Goal: Navigation & Orientation: Find specific page/section

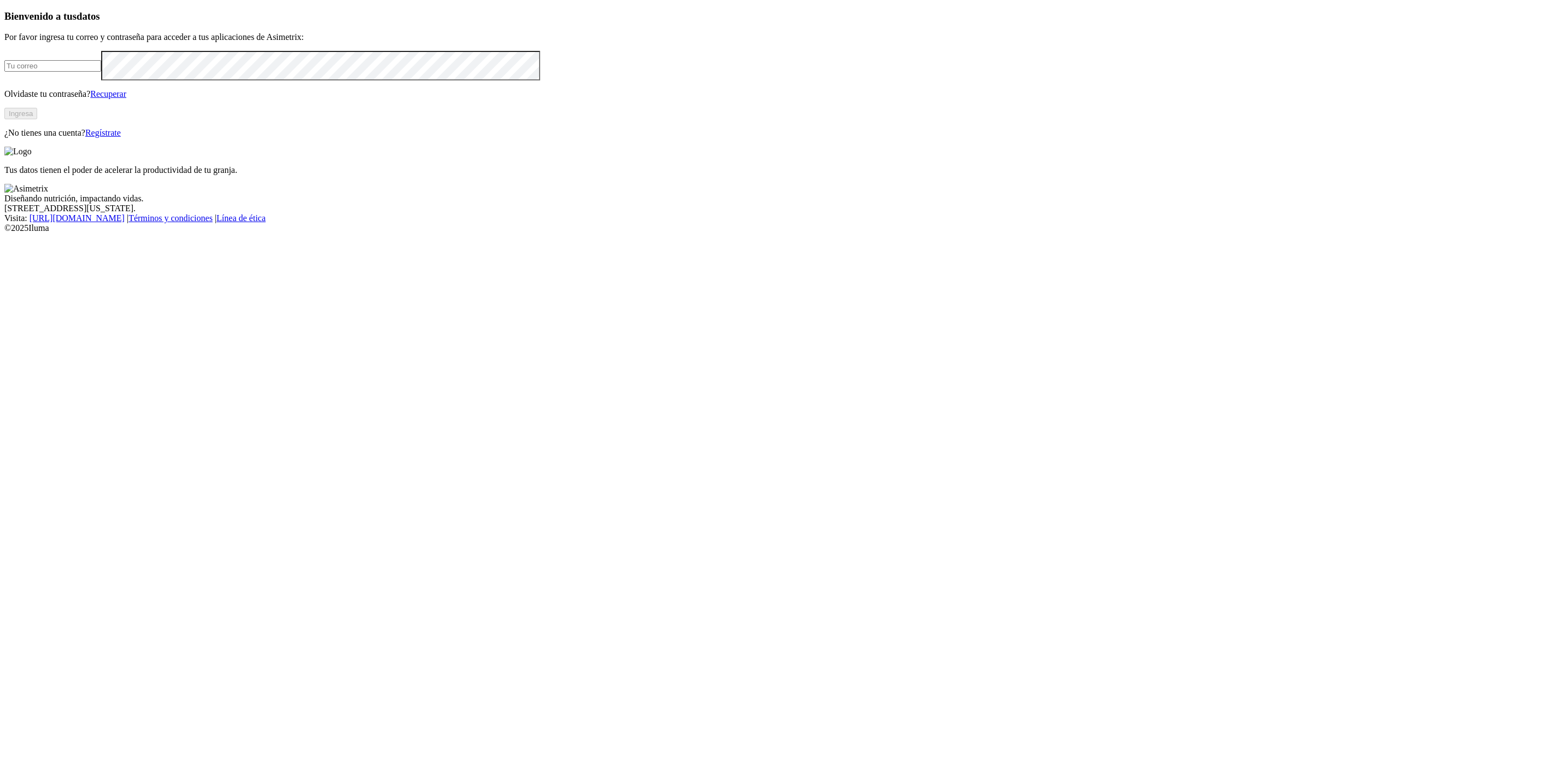
click at [101, 71] on input "email" at bounding box center [52, 65] width 97 height 11
type input "[PERSON_NAME][EMAIL_ADDRESS][DOMAIN_NAME]"
click input "submit" at bounding box center [0, 0] width 0 height 0
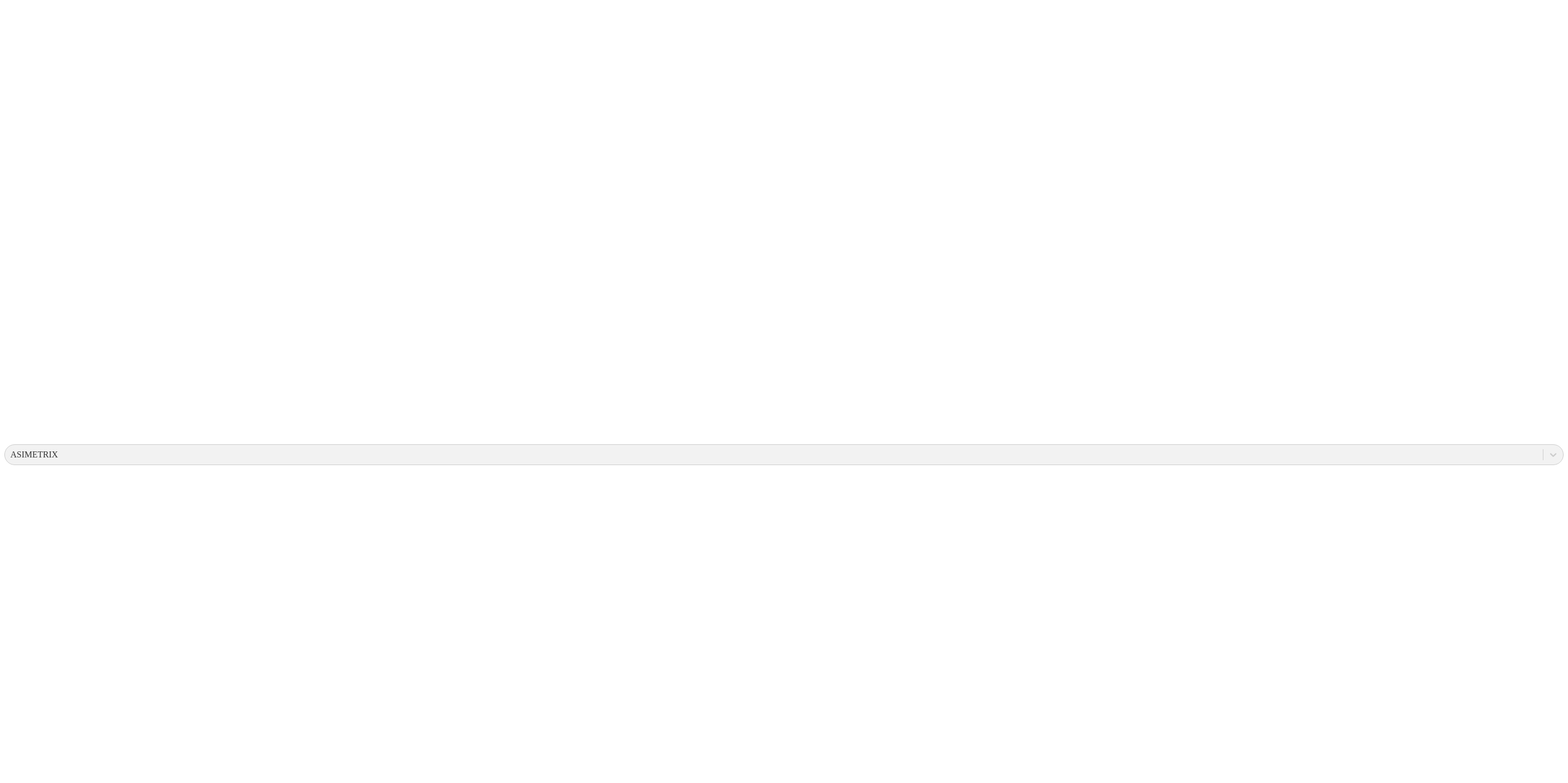
click at [58, 450] on div "ASIMETRIX" at bounding box center [34, 454] width 48 height 10
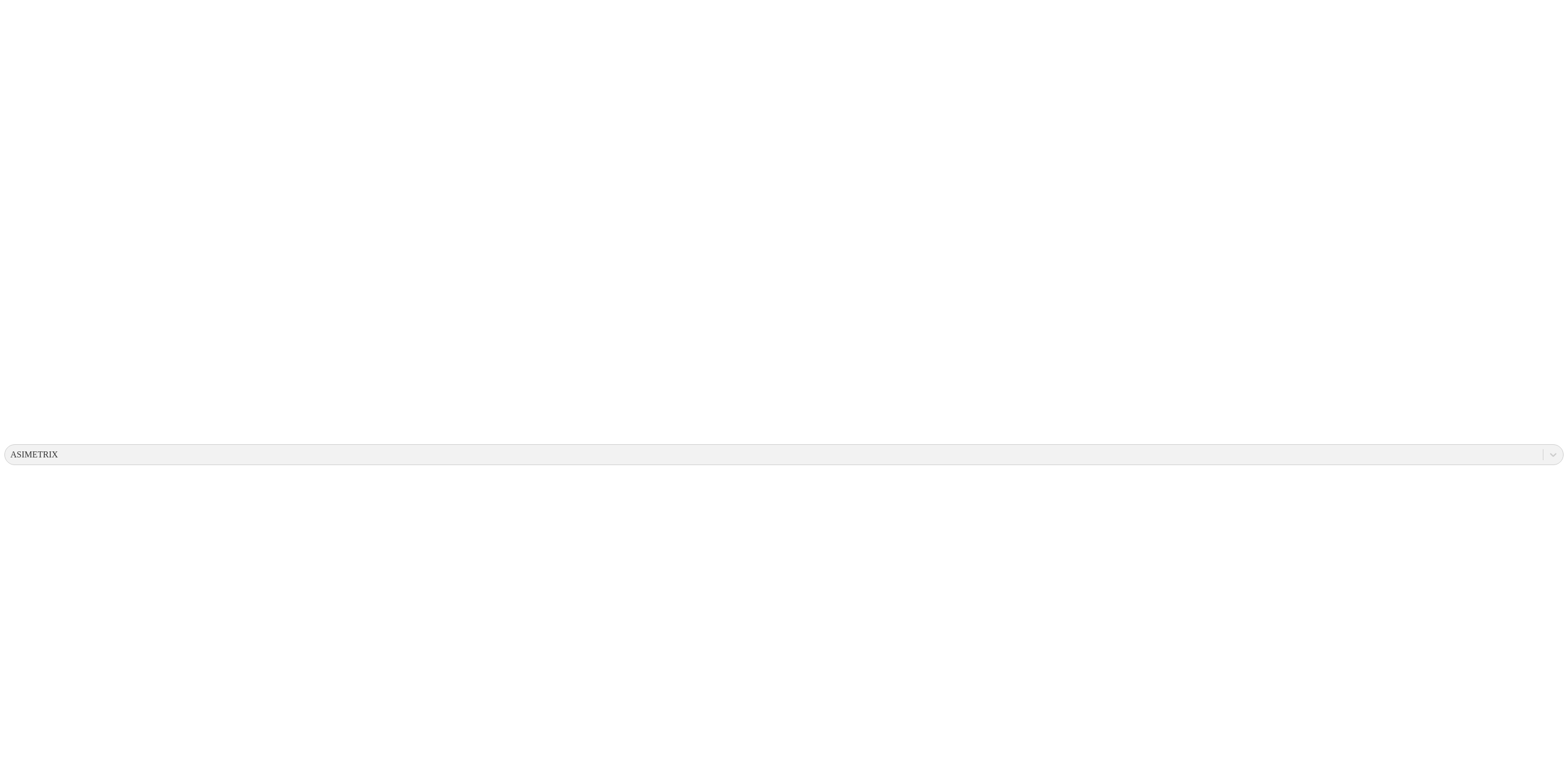
click at [58, 450] on div "ASIMETRIX" at bounding box center [34, 454] width 48 height 10
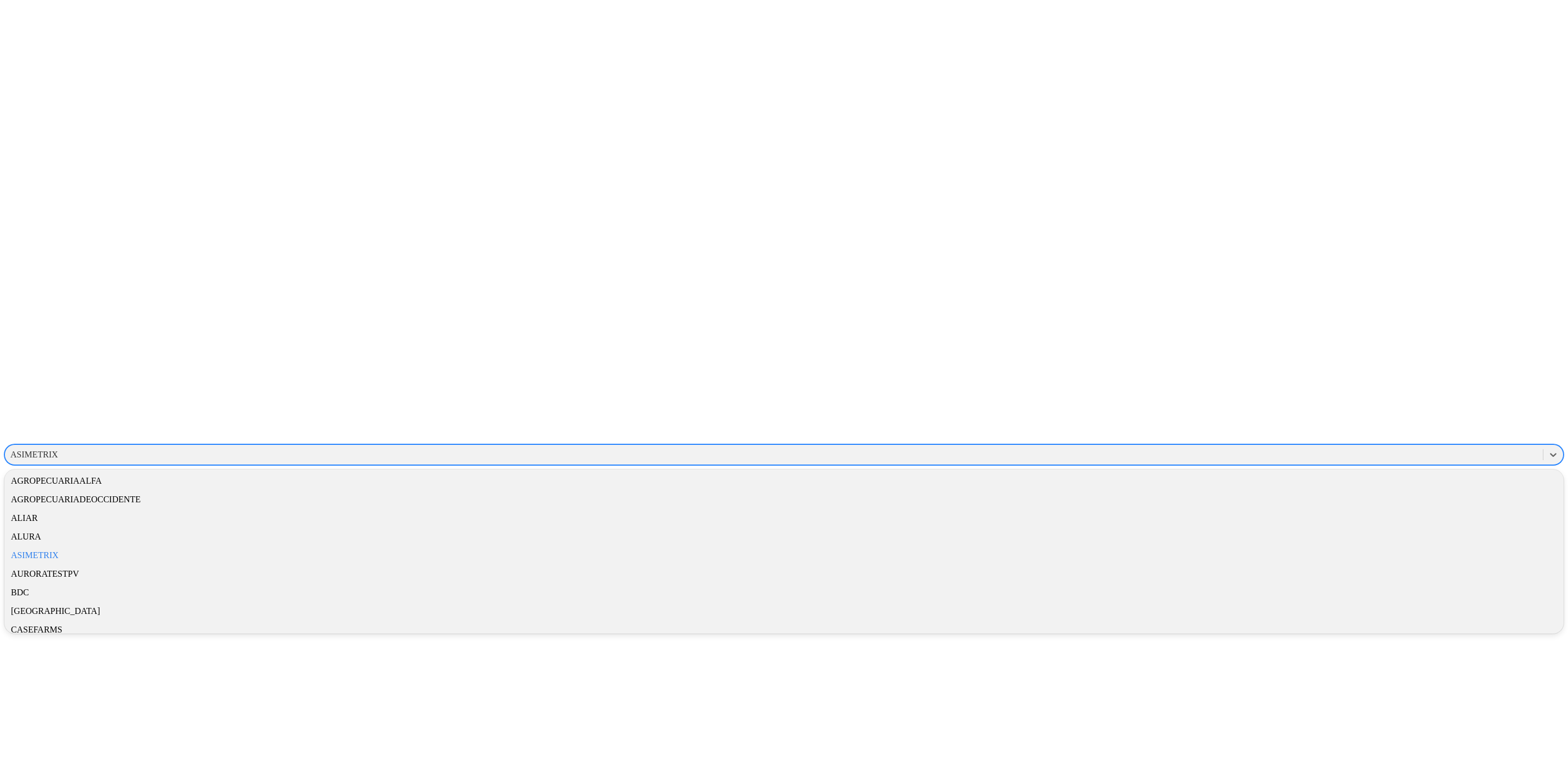
click at [1422, 509] on div "ALIAR" at bounding box center [783, 518] width 1559 height 19
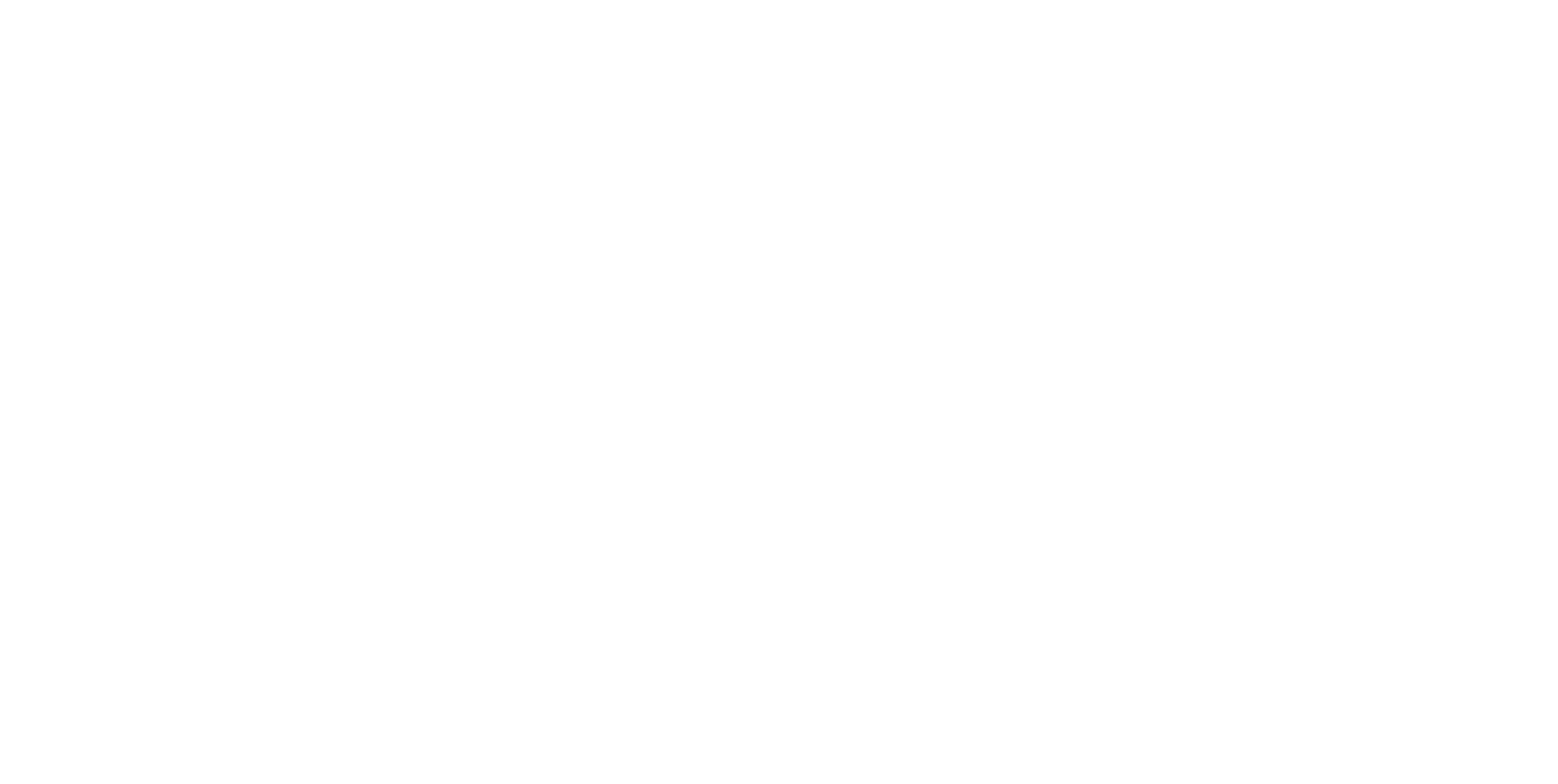
scroll to position [922, 0]
drag, startPoint x: 424, startPoint y: 218, endPoint x: 504, endPoint y: 222, distance: 80.1
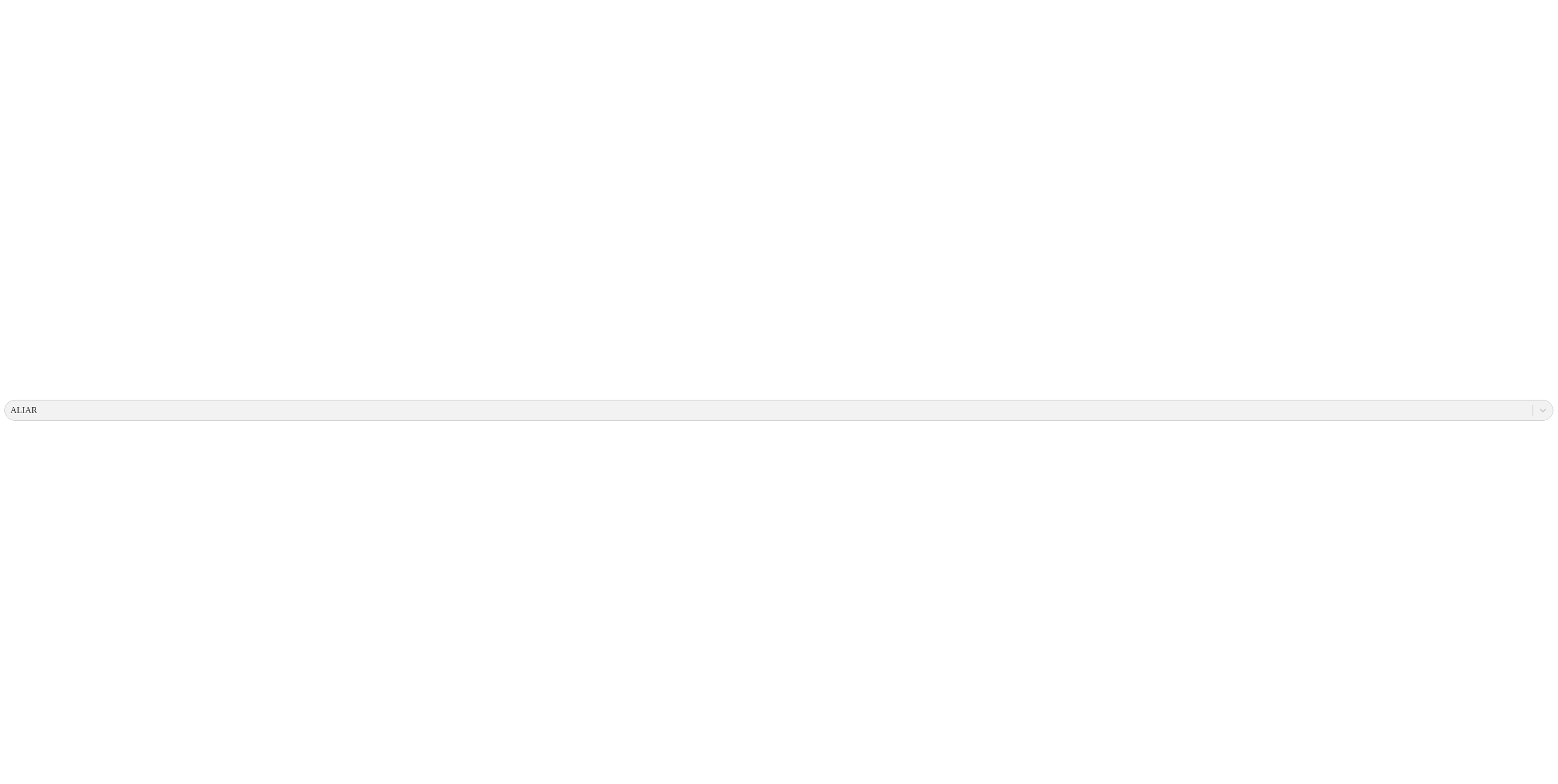
scroll to position [0, 0]
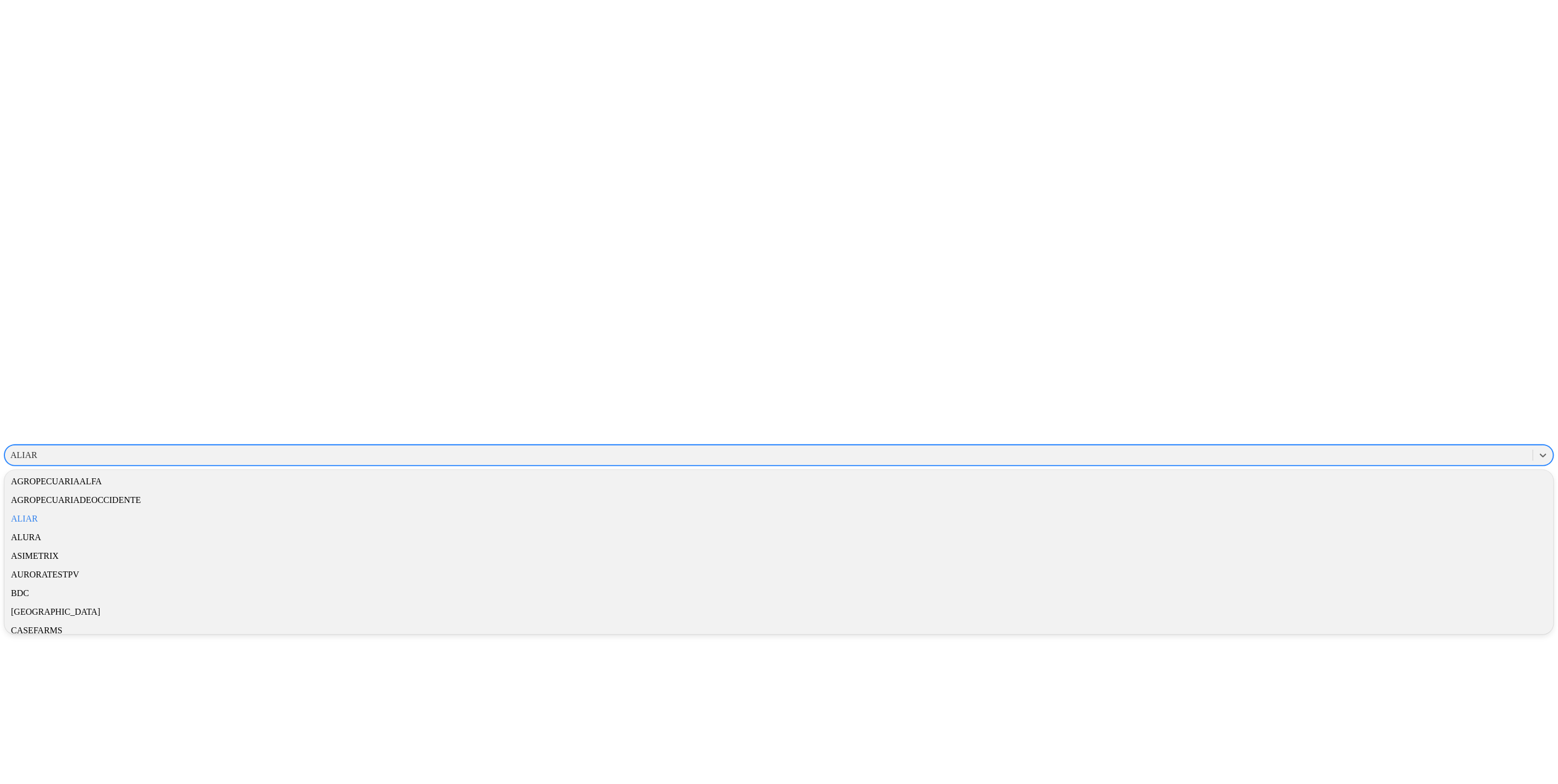
click at [1305, 447] on div "ALIAR" at bounding box center [769, 455] width 1528 height 16
click at [1407, 528] on div "ALURA" at bounding box center [779, 537] width 1549 height 19
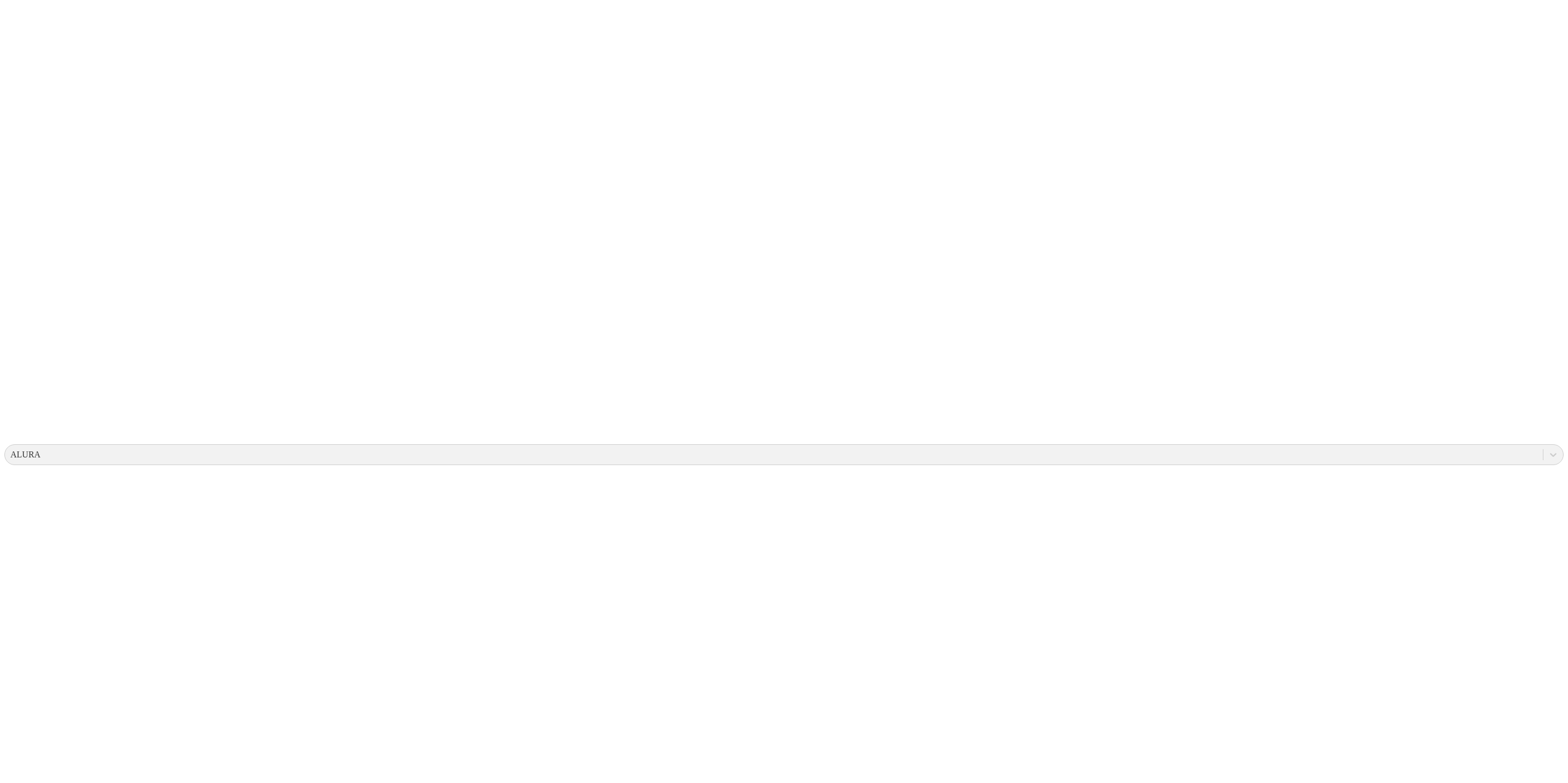
click at [1368, 446] on div "ALURA" at bounding box center [773, 454] width 1538 height 16
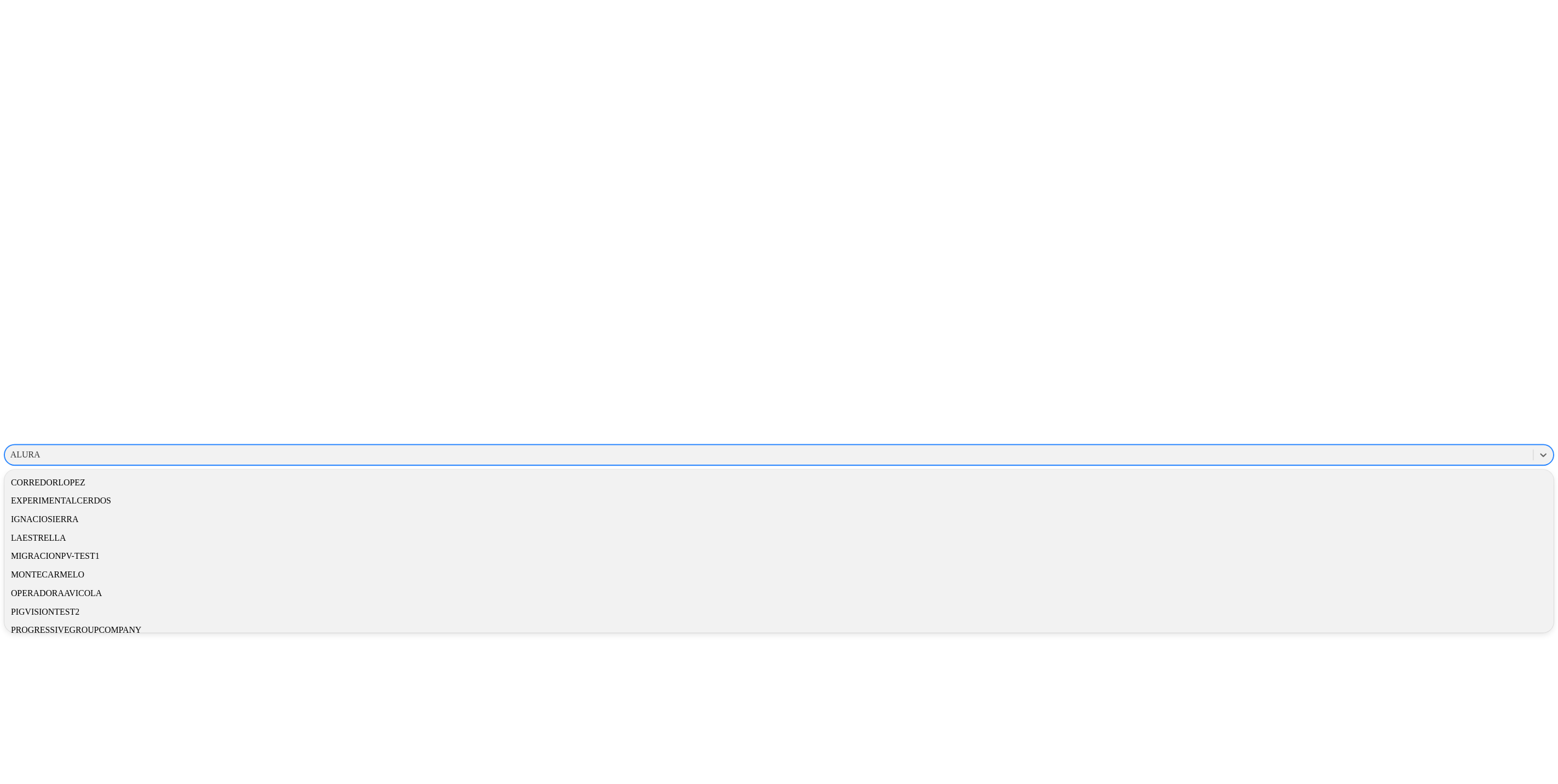
scroll to position [247, 0]
click at [1416, 468] on div "EXPERIMENTALCERDOS" at bounding box center [785, 477] width 1562 height 19
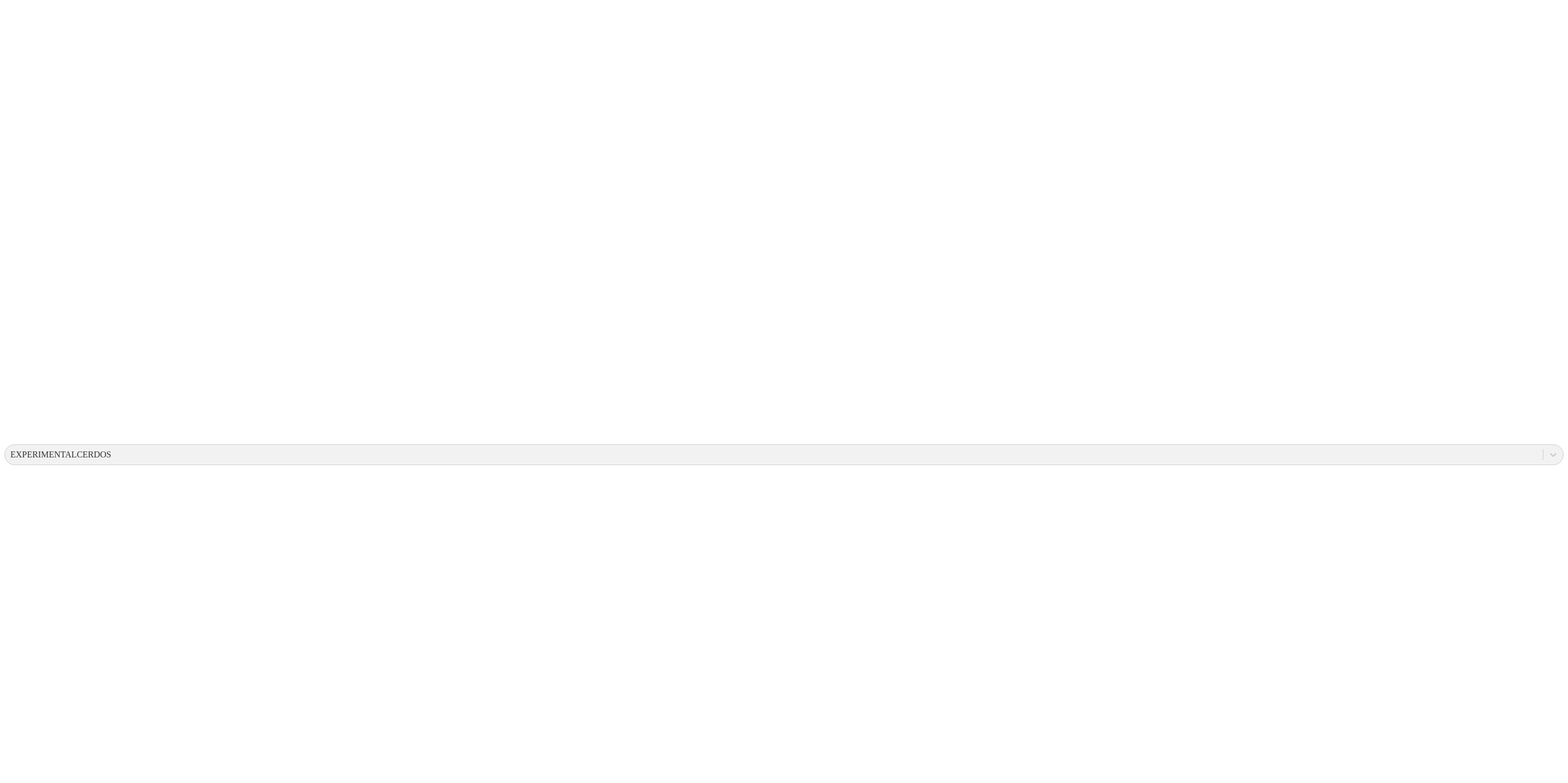
click at [1537, 453] on icon at bounding box center [1540, 455] width 7 height 4
click at [1531, 444] on div at bounding box center [1540, 454] width 20 height 20
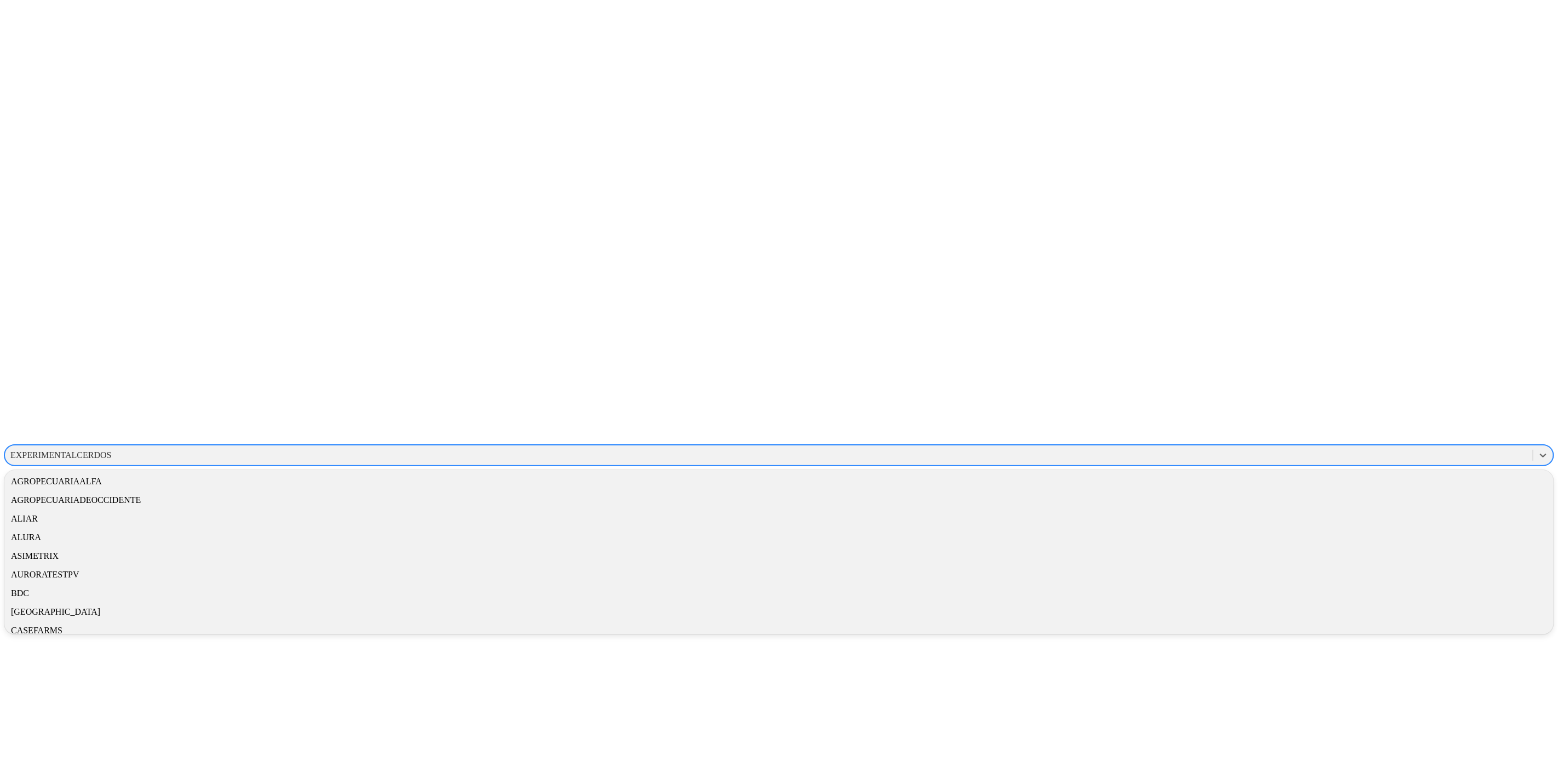
click at [1412, 510] on div "ALIAR" at bounding box center [779, 519] width 1549 height 19
